Goal: Task Accomplishment & Management: Use online tool/utility

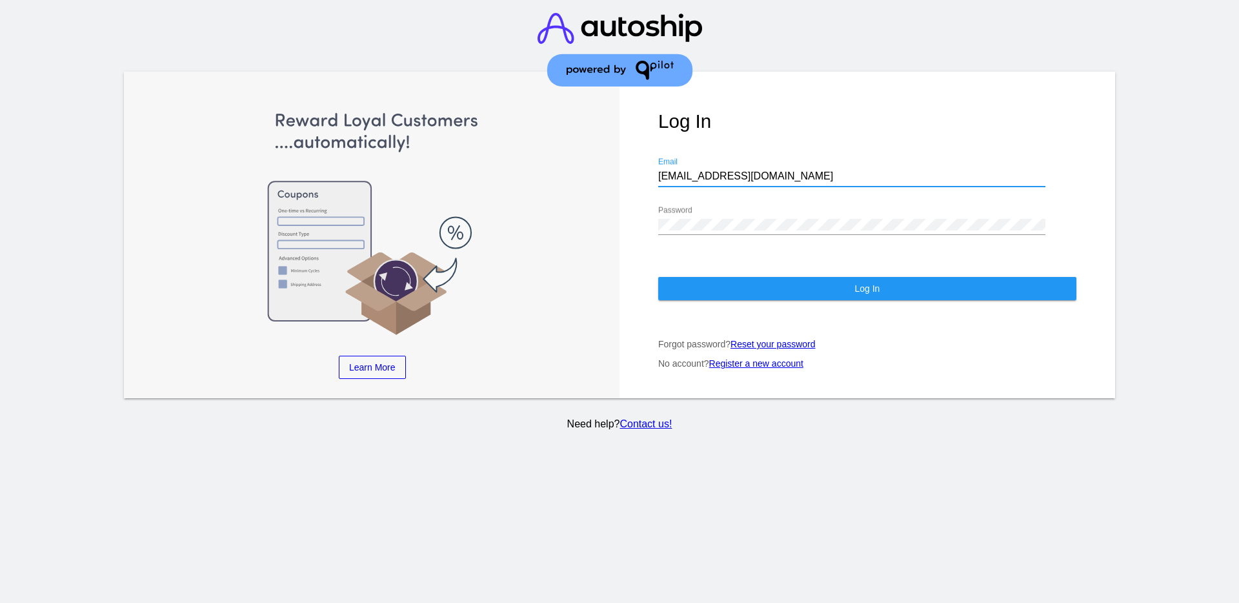
paste input "[EMAIL_ADDRESS][DOMAIN_NAME]"
drag, startPoint x: 748, startPoint y: 176, endPoint x: 637, endPoint y: 165, distance: 111.6
click at [637, 165] on div "Log In [EMAIL_ADDRESS][DOMAIN_NAME] Email Password Log In Forgot password? Rese…" at bounding box center [868, 235] width 496 height 327
type input "[EMAIL_ADDRESS][DOMAIN_NAME]"
click at [581, 227] on div "Learn More Learn How Learn More Learn How Learn More Learn How ‹ › Log In [EMAI…" at bounding box center [620, 235] width 992 height 327
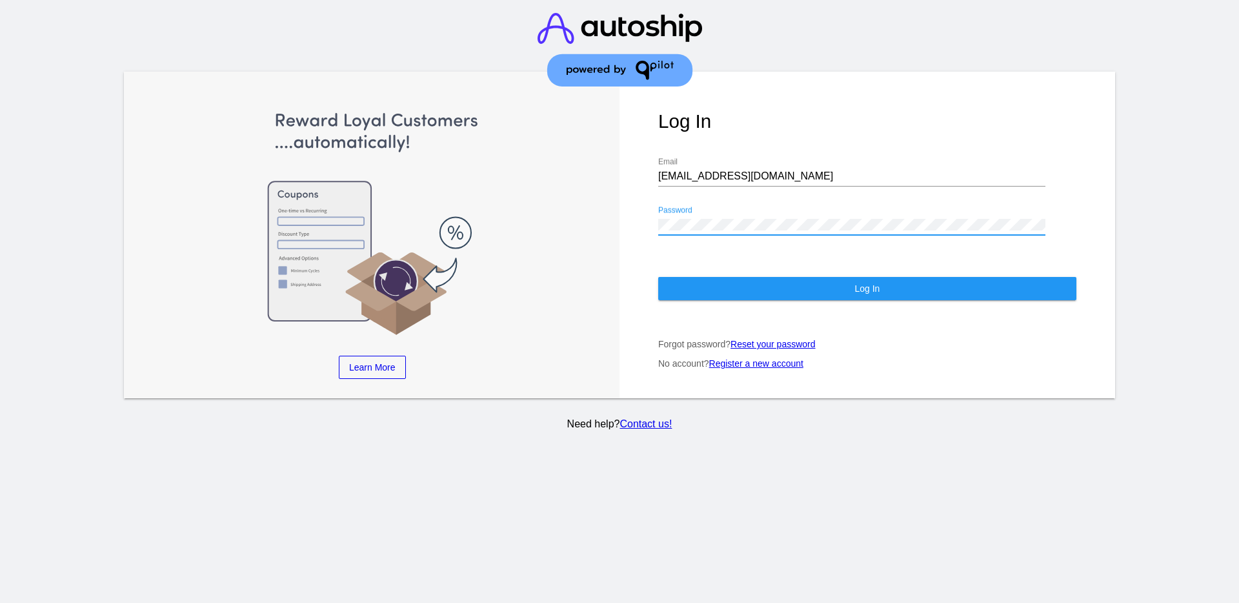
click at [706, 288] on button "Log In" at bounding box center [867, 288] width 418 height 23
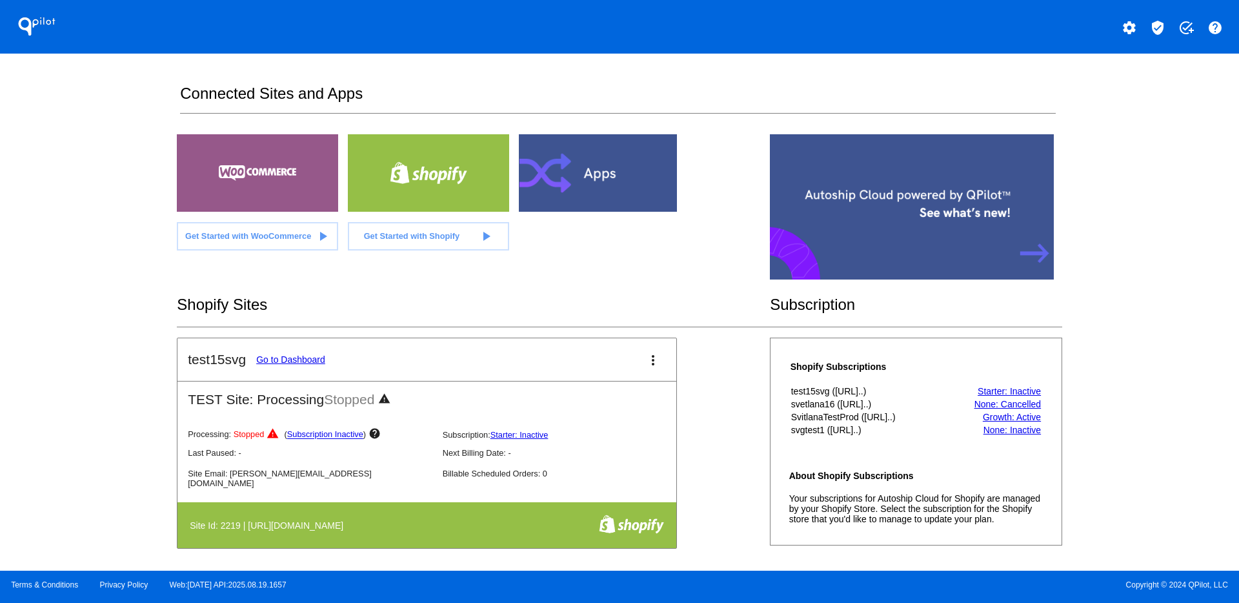
click at [1154, 19] on button "verified_user" at bounding box center [1158, 27] width 26 height 26
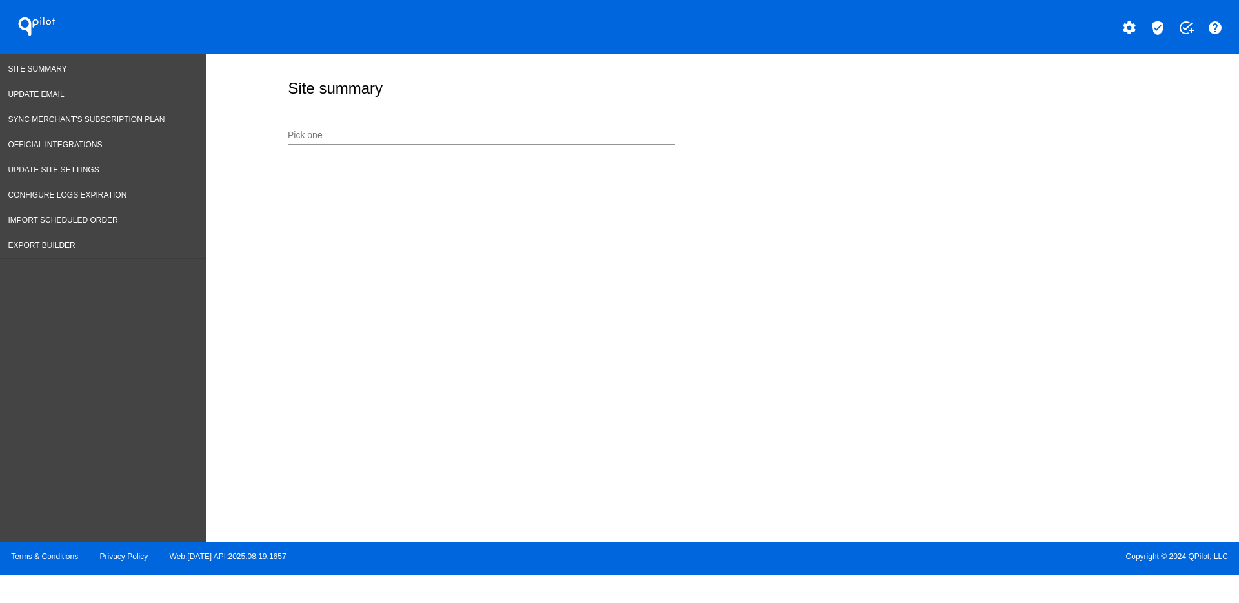
click at [400, 140] on input "Pick one" at bounding box center [481, 135] width 387 height 10
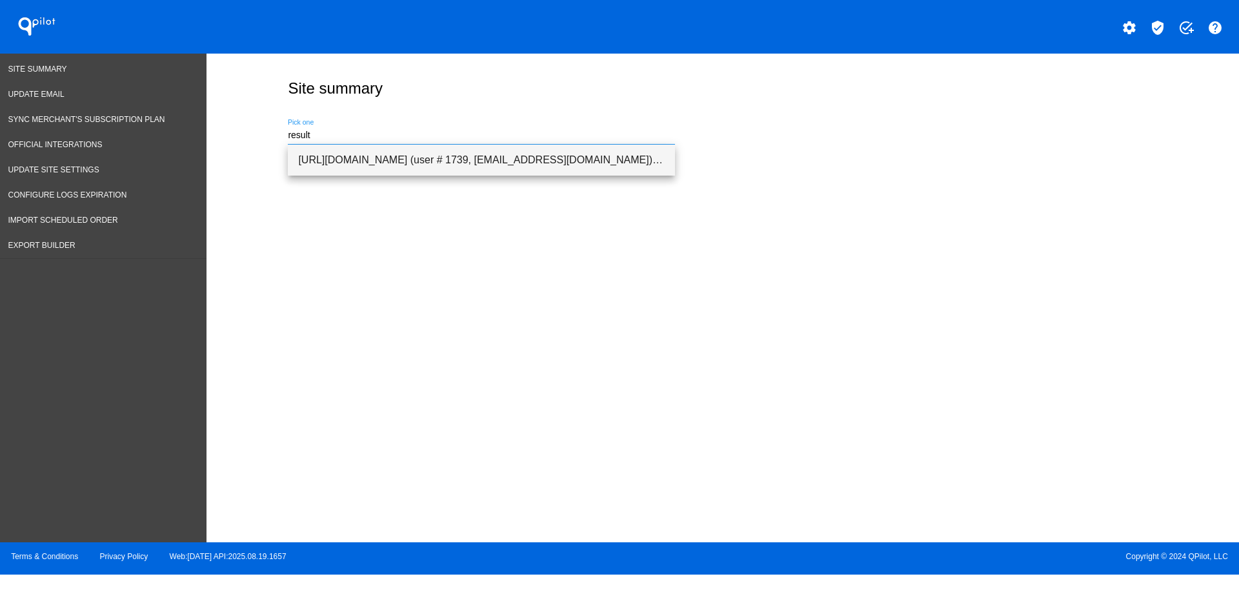
click at [420, 156] on span "[URL][DOMAIN_NAME] (user # 1739, [EMAIL_ADDRESS][DOMAIN_NAME]) - Production" at bounding box center [481, 160] width 367 height 31
type input "[URL][DOMAIN_NAME] (user # 1739, [EMAIL_ADDRESS][DOMAIN_NAME]) - Production"
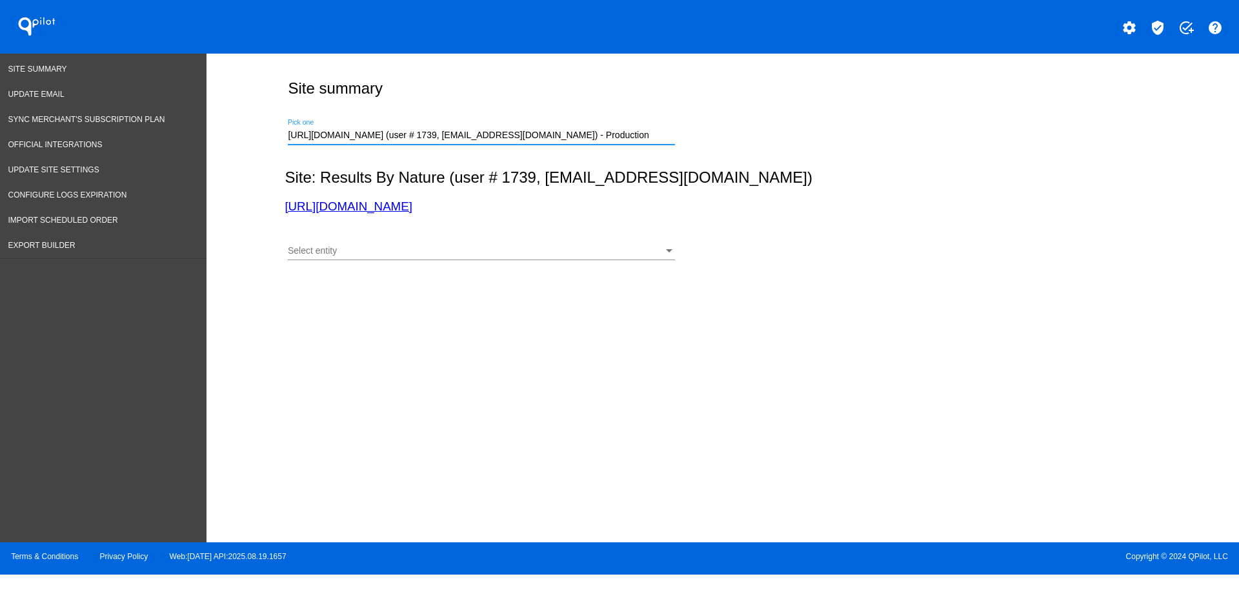
click at [462, 258] on div "Select entity Select entity" at bounding box center [481, 247] width 387 height 25
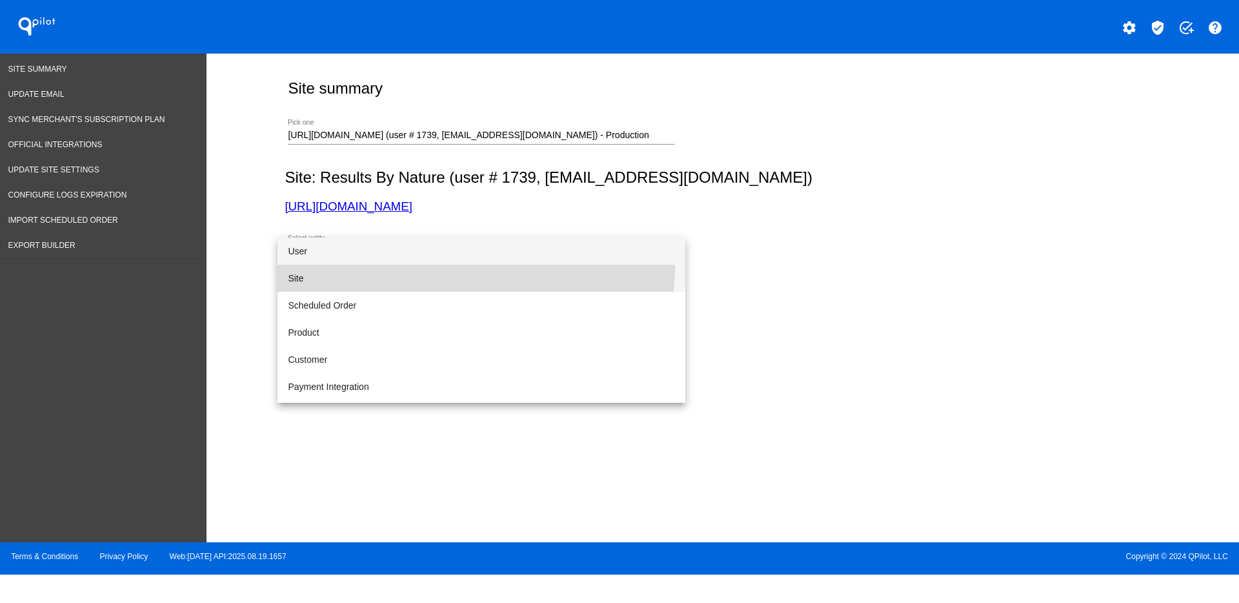
click at [471, 267] on span "Site" at bounding box center [481, 278] width 387 height 27
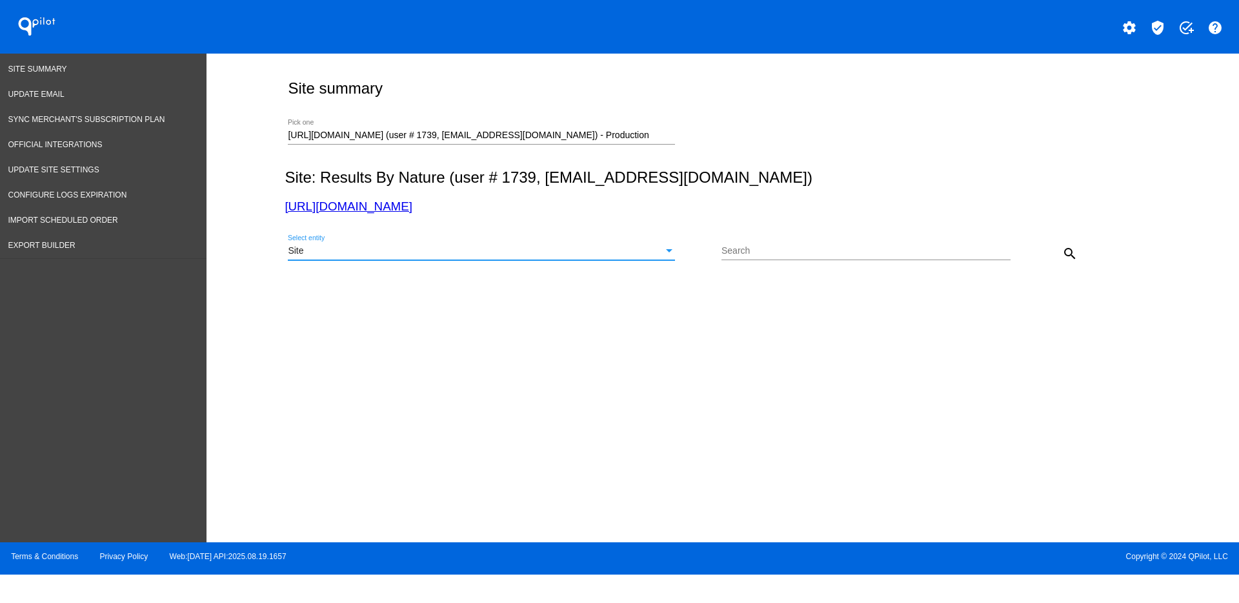
click at [1059, 259] on button "search" at bounding box center [1070, 253] width 26 height 26
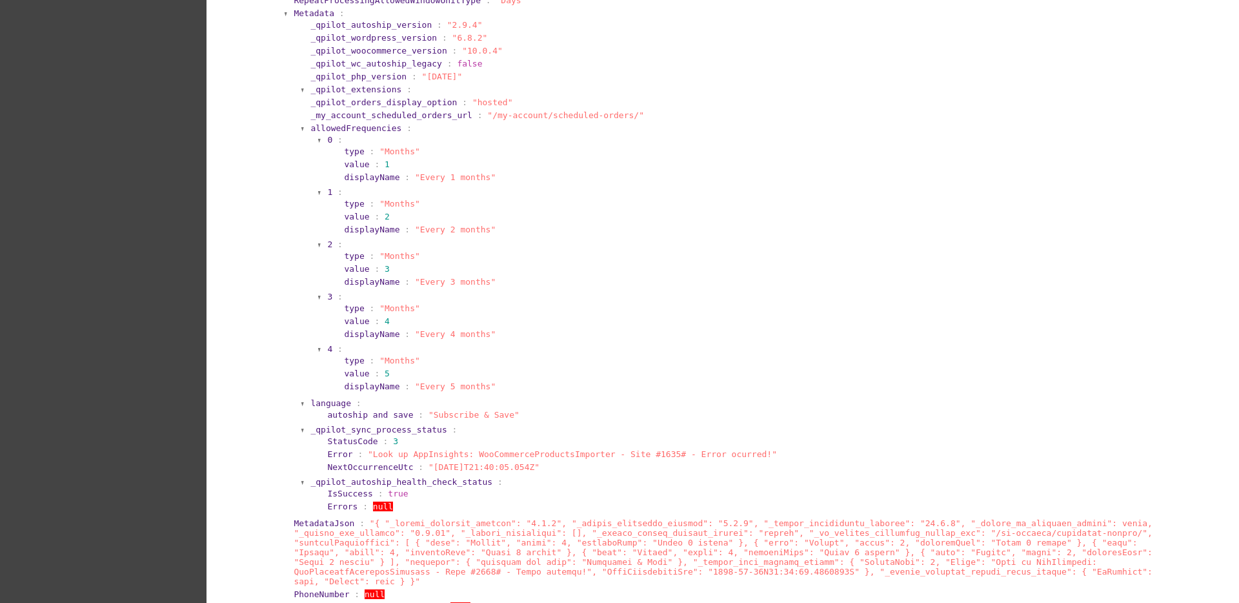
scroll to position [888, 0]
